Goal: Find specific page/section: Find specific page/section

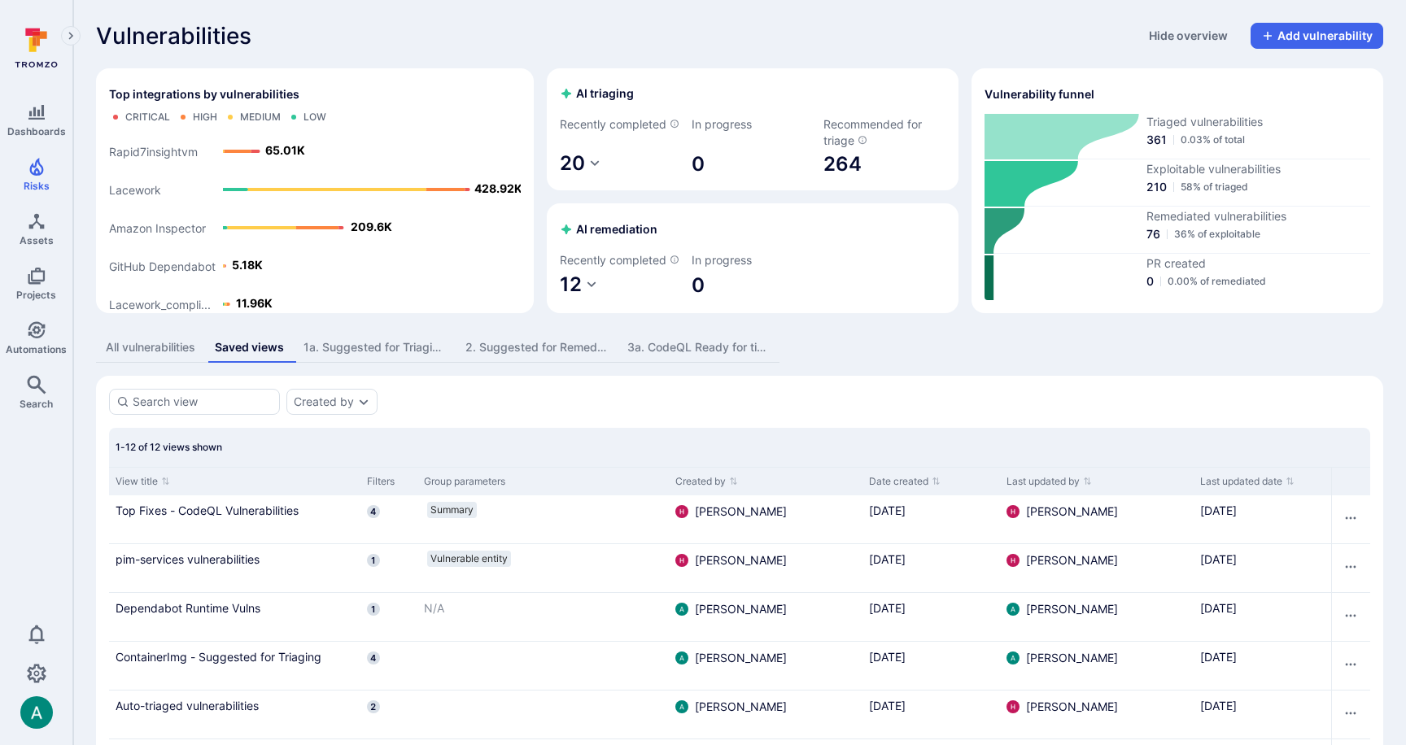
scroll to position [51, 0]
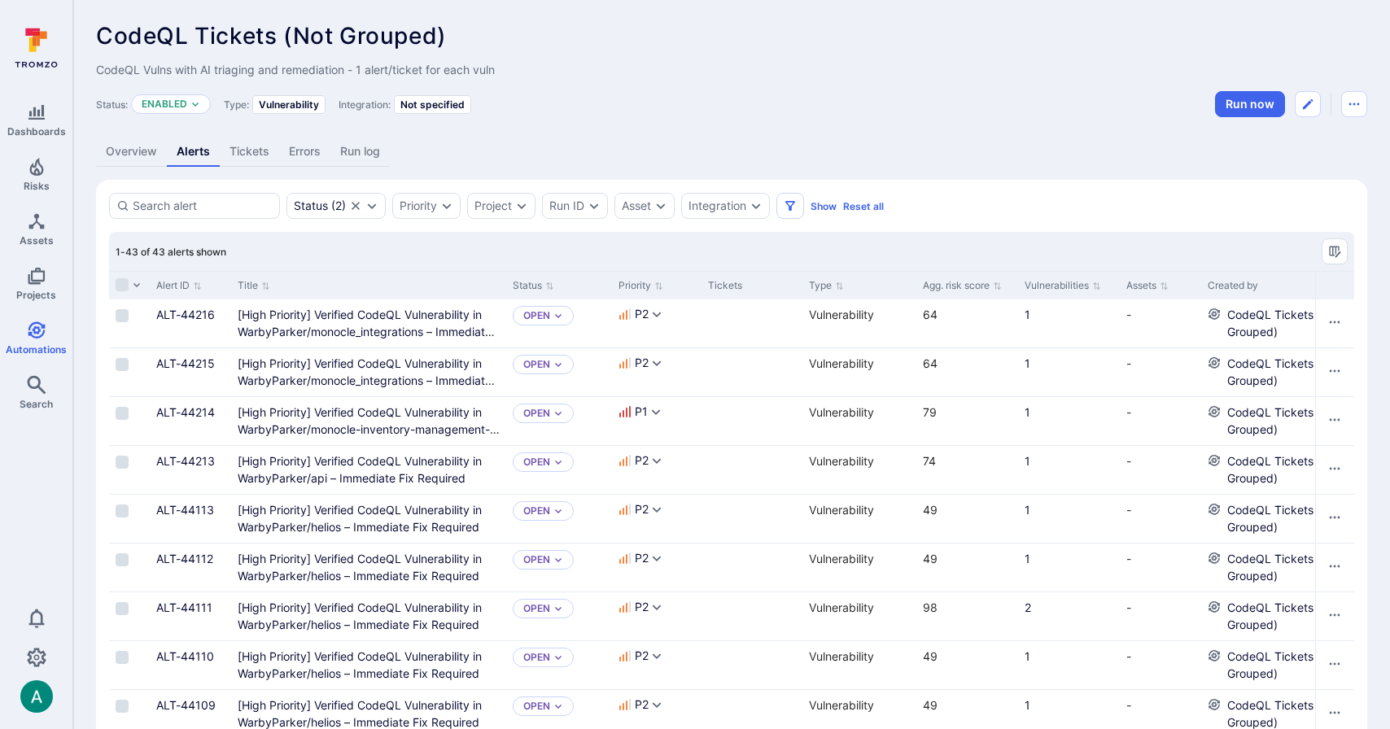
scroll to position [1, 0]
